Goal: Task Accomplishment & Management: Manage account settings

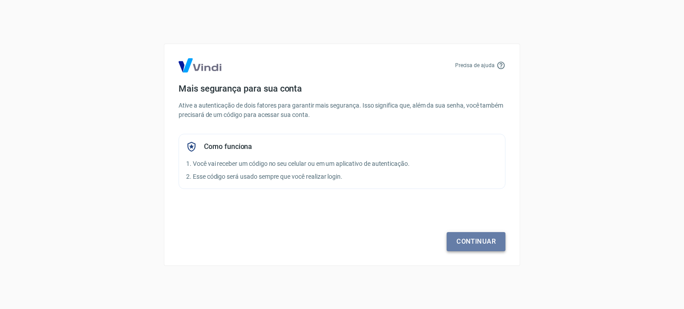
click at [478, 242] on link "Continuar" at bounding box center [476, 241] width 59 height 19
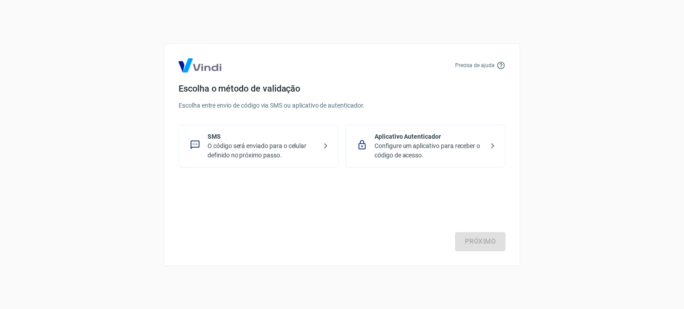
click at [404, 152] on p "Configure um aplicativo para receber o código de acesso." at bounding box center [428, 151] width 109 height 19
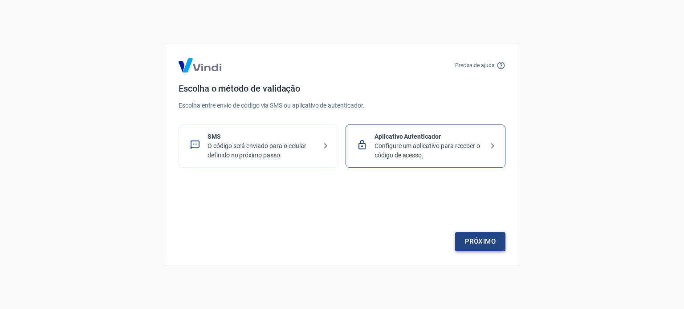
click at [483, 244] on link "Próximo" at bounding box center [480, 241] width 50 height 19
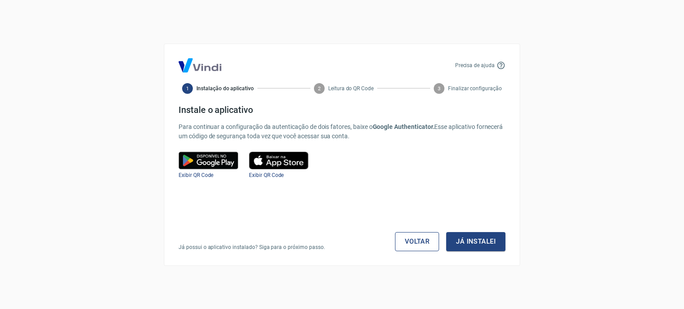
click at [409, 246] on link "Voltar" at bounding box center [417, 241] width 45 height 19
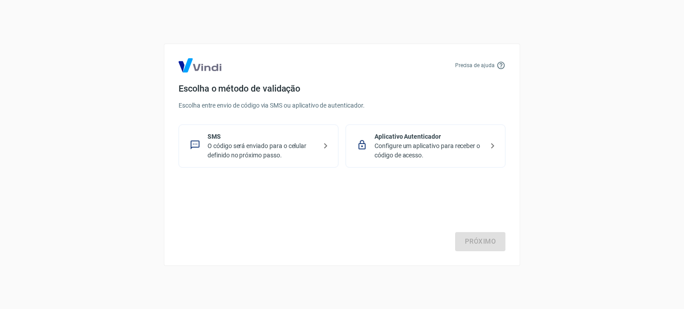
click at [250, 147] on p "O código será enviado para o celular definido no próximo passo." at bounding box center [261, 151] width 109 height 19
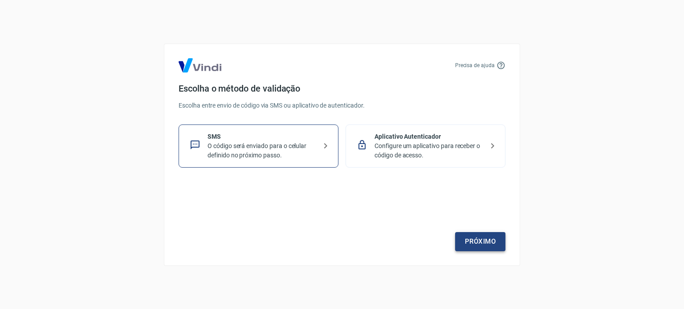
click at [484, 238] on link "Próximo" at bounding box center [480, 241] width 50 height 19
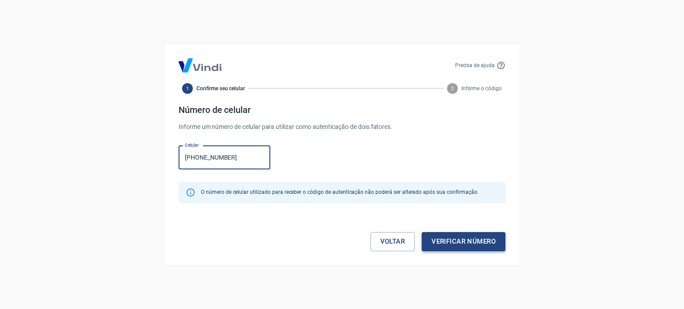
type input "[PHONE_NUMBER]"
click at [464, 237] on button "Verificar número" at bounding box center [464, 241] width 84 height 19
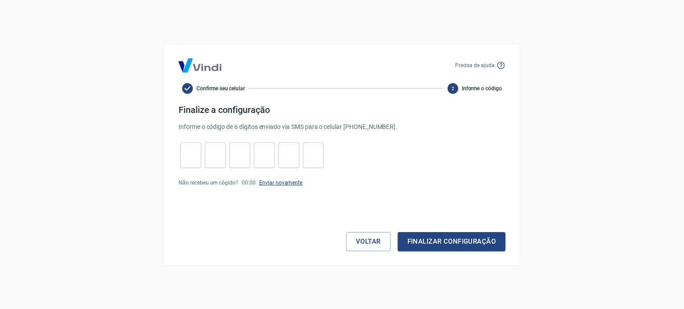
click at [277, 183] on link "Enviar novamente" at bounding box center [280, 183] width 43 height 6
click at [456, 244] on button "Finalizar configuração" at bounding box center [452, 241] width 108 height 19
click at [289, 199] on link "Enviar novamente" at bounding box center [280, 199] width 43 height 6
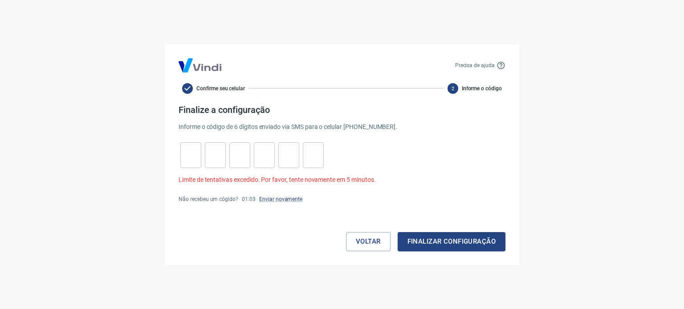
click at [202, 67] on img at bounding box center [200, 65] width 43 height 14
click at [354, 244] on button "Voltar" at bounding box center [368, 241] width 45 height 19
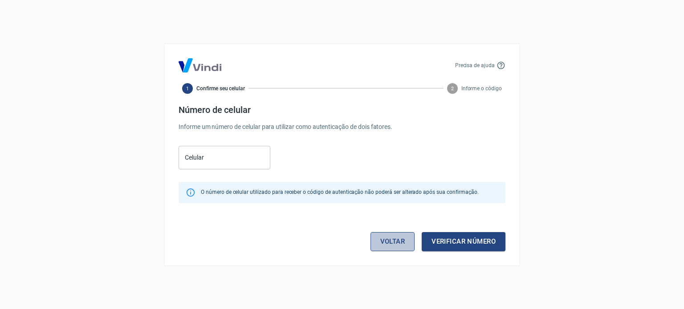
click at [384, 240] on link "Voltar" at bounding box center [392, 241] width 45 height 19
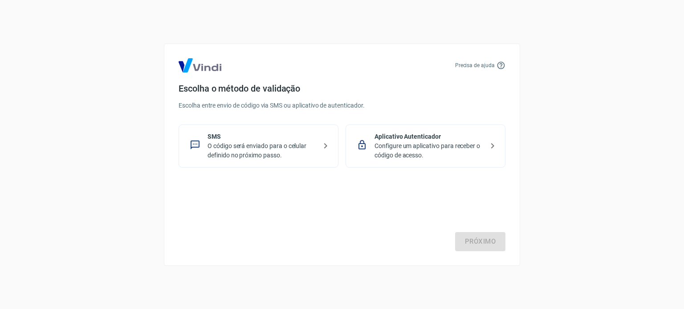
click at [397, 150] on p "Configure um aplicativo para receber o código de acesso." at bounding box center [428, 151] width 109 height 19
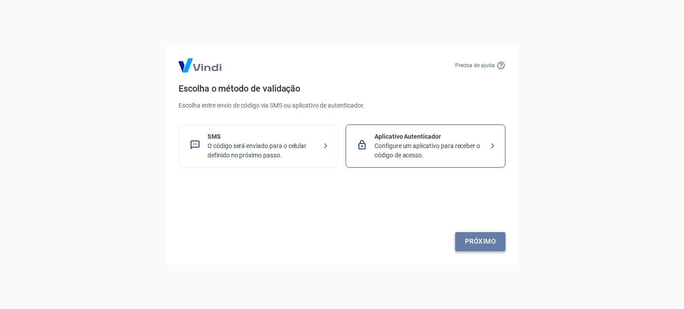
click at [486, 242] on link "Próximo" at bounding box center [480, 241] width 50 height 19
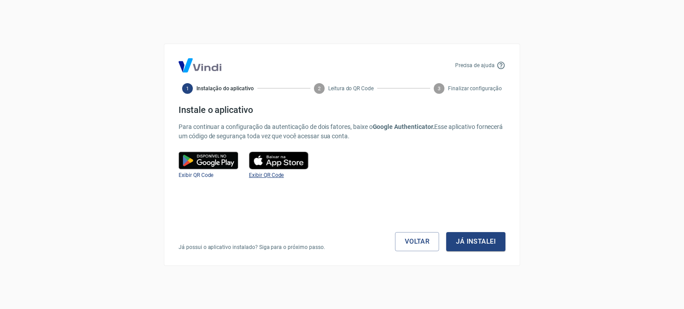
click at [274, 174] on span "Exibir QR Code" at bounding box center [266, 175] width 35 height 6
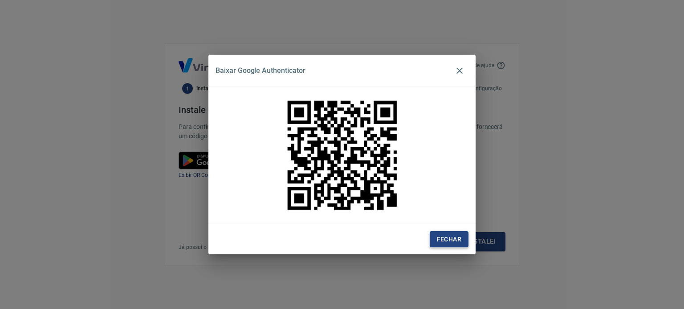
click at [445, 237] on button "Fechar" at bounding box center [449, 240] width 39 height 16
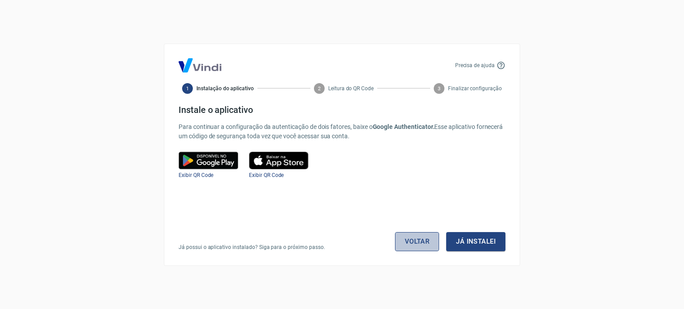
click at [417, 246] on link "Voltar" at bounding box center [417, 241] width 45 height 19
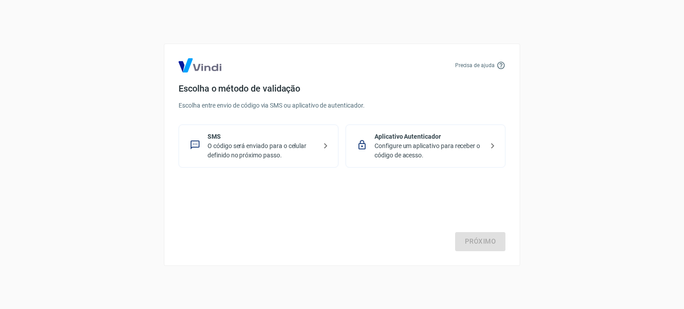
click at [456, 145] on p "Configure um aplicativo para receber o código de acesso." at bounding box center [428, 151] width 109 height 19
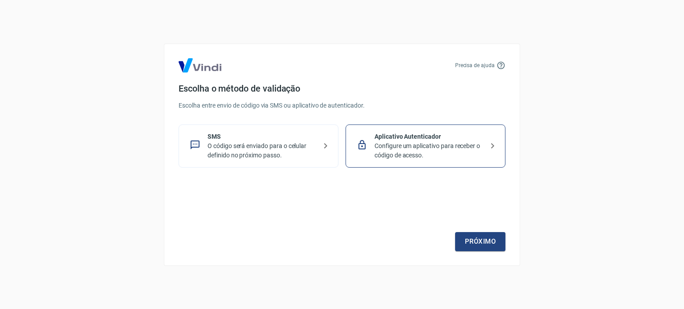
click at [237, 153] on p "O código será enviado para o celular definido no próximo passo." at bounding box center [261, 151] width 109 height 19
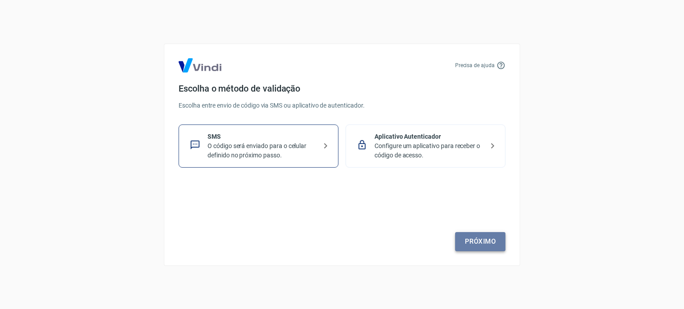
click at [484, 243] on link "Próximo" at bounding box center [480, 241] width 50 height 19
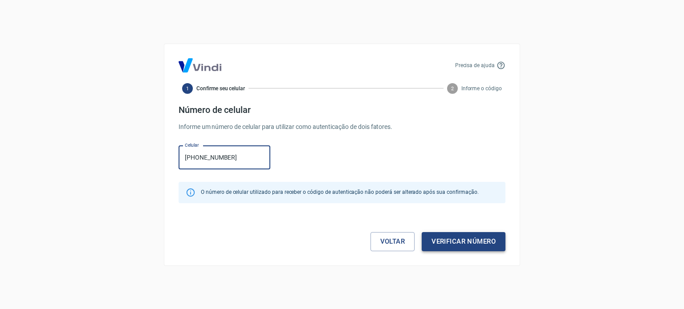
type input "[PHONE_NUMBER]"
click at [489, 247] on button "Verificar número" at bounding box center [464, 241] width 84 height 19
